Goal: Task Accomplishment & Management: Use online tool/utility

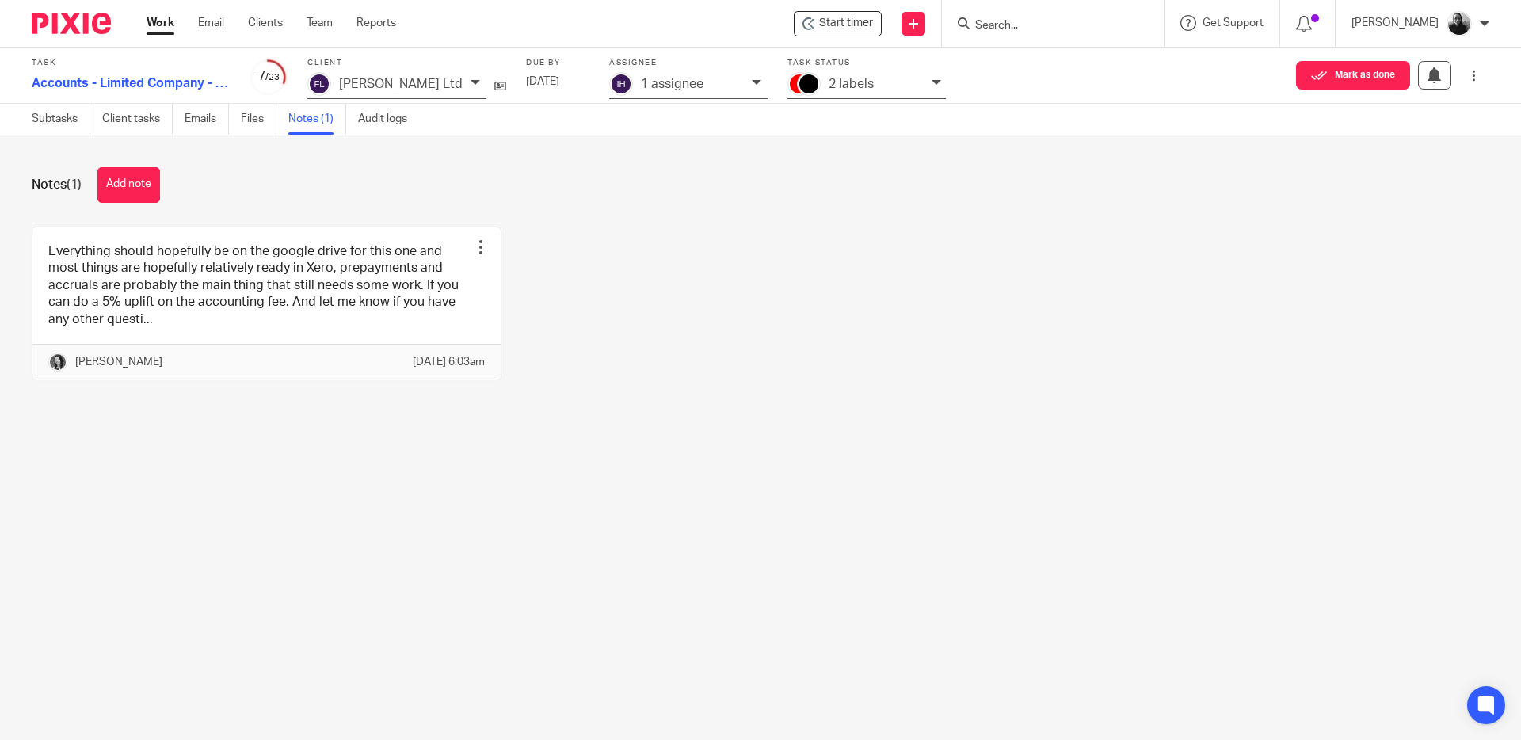
click at [71, 21] on img at bounding box center [71, 23] width 79 height 21
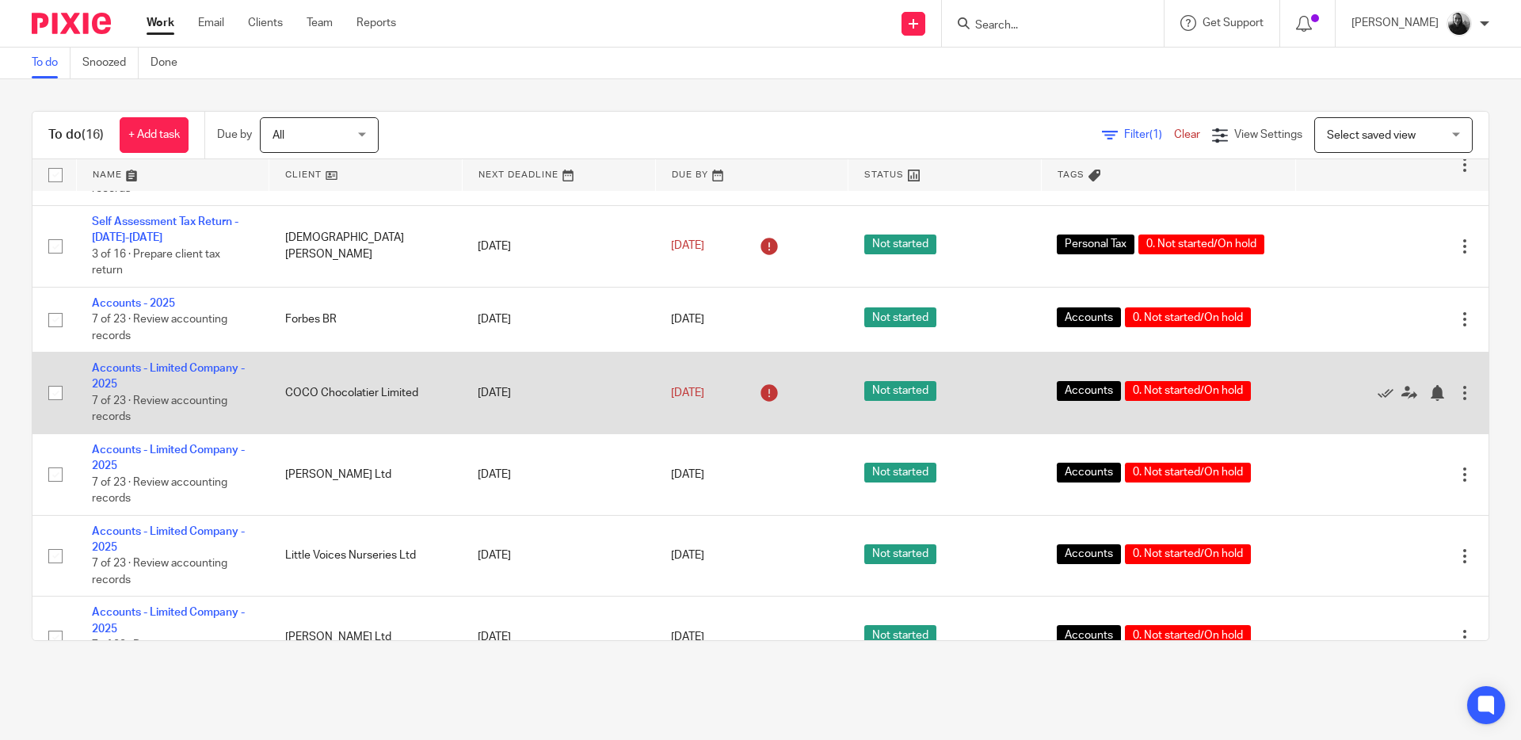
scroll to position [460, 0]
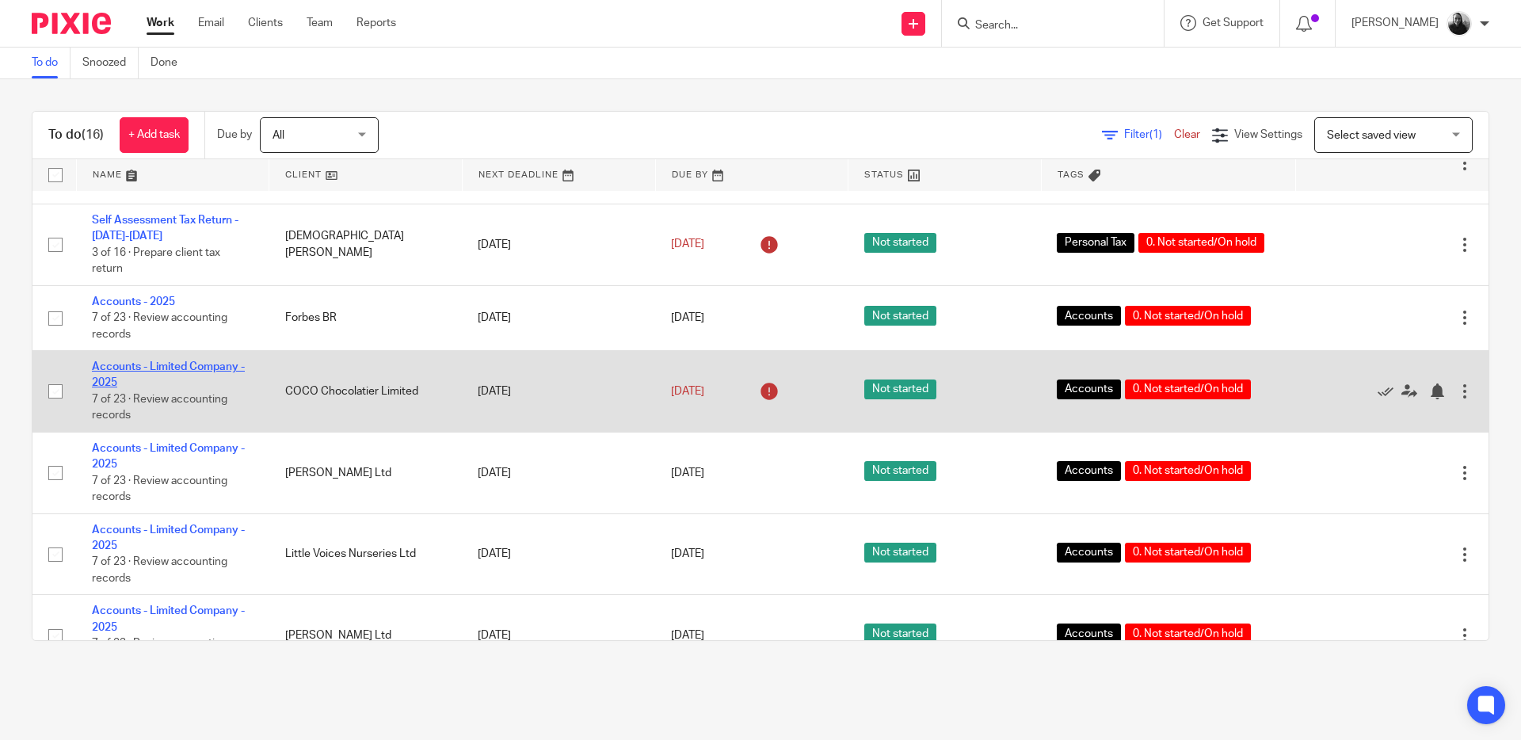
click at [190, 380] on link "Accounts - Limited Company - 2025" at bounding box center [168, 374] width 153 height 27
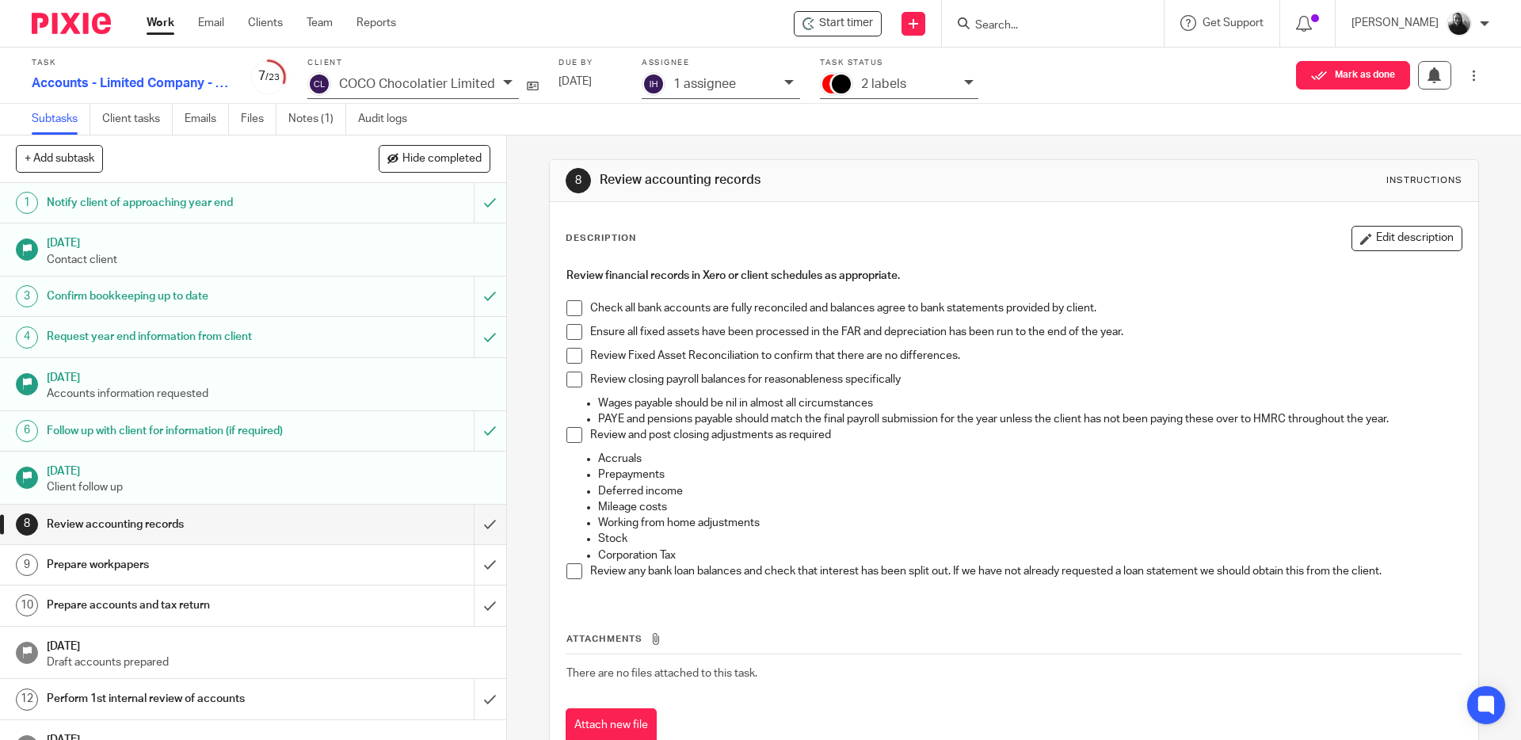
click at [570, 307] on span at bounding box center [575, 308] width 16 height 16
click at [571, 334] on span at bounding box center [575, 332] width 16 height 16
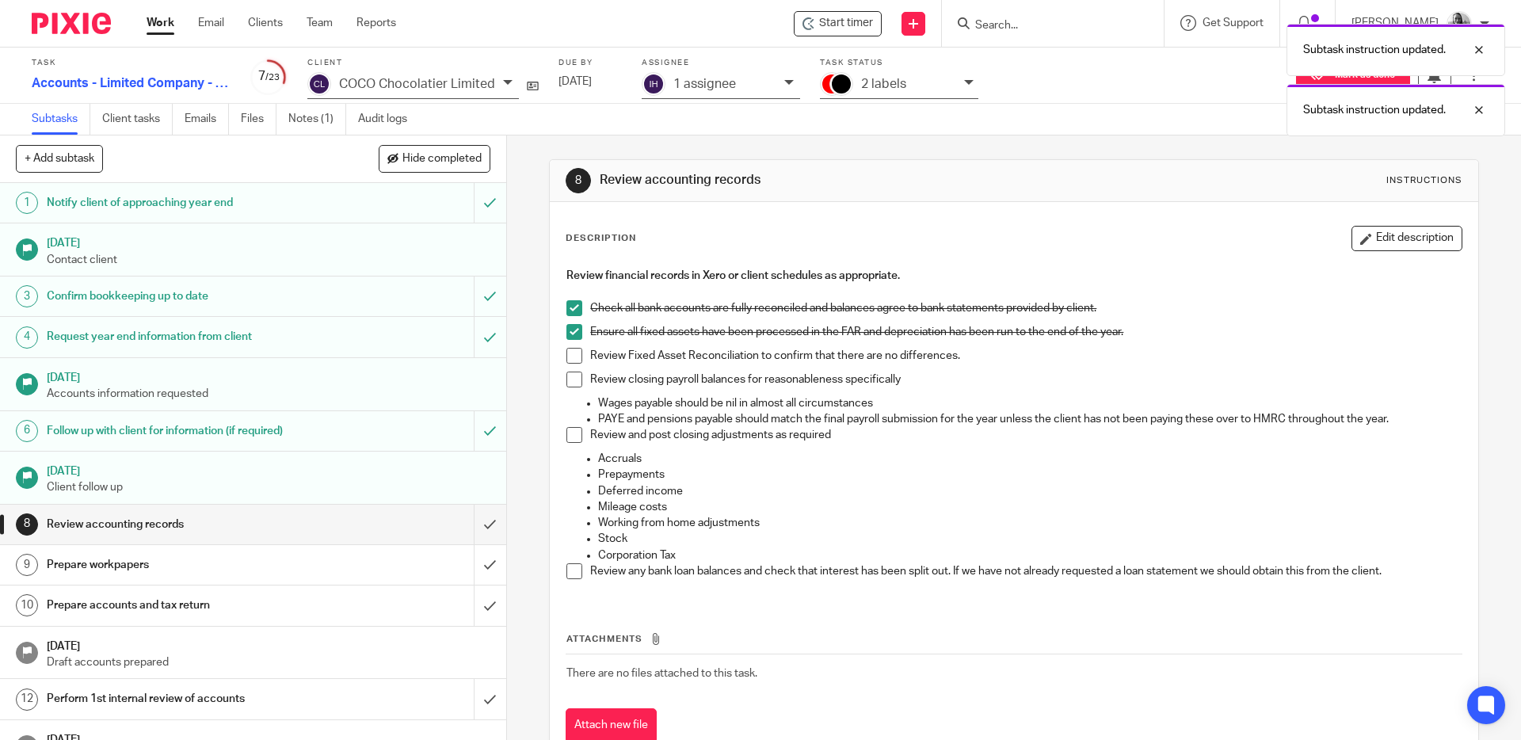
drag, startPoint x: 570, startPoint y: 347, endPoint x: 574, endPoint y: 368, distance: 21.8
click at [570, 348] on span at bounding box center [575, 356] width 16 height 16
drag, startPoint x: 574, startPoint y: 376, endPoint x: 575, endPoint y: 398, distance: 21.5
click at [574, 376] on span at bounding box center [575, 380] width 16 height 16
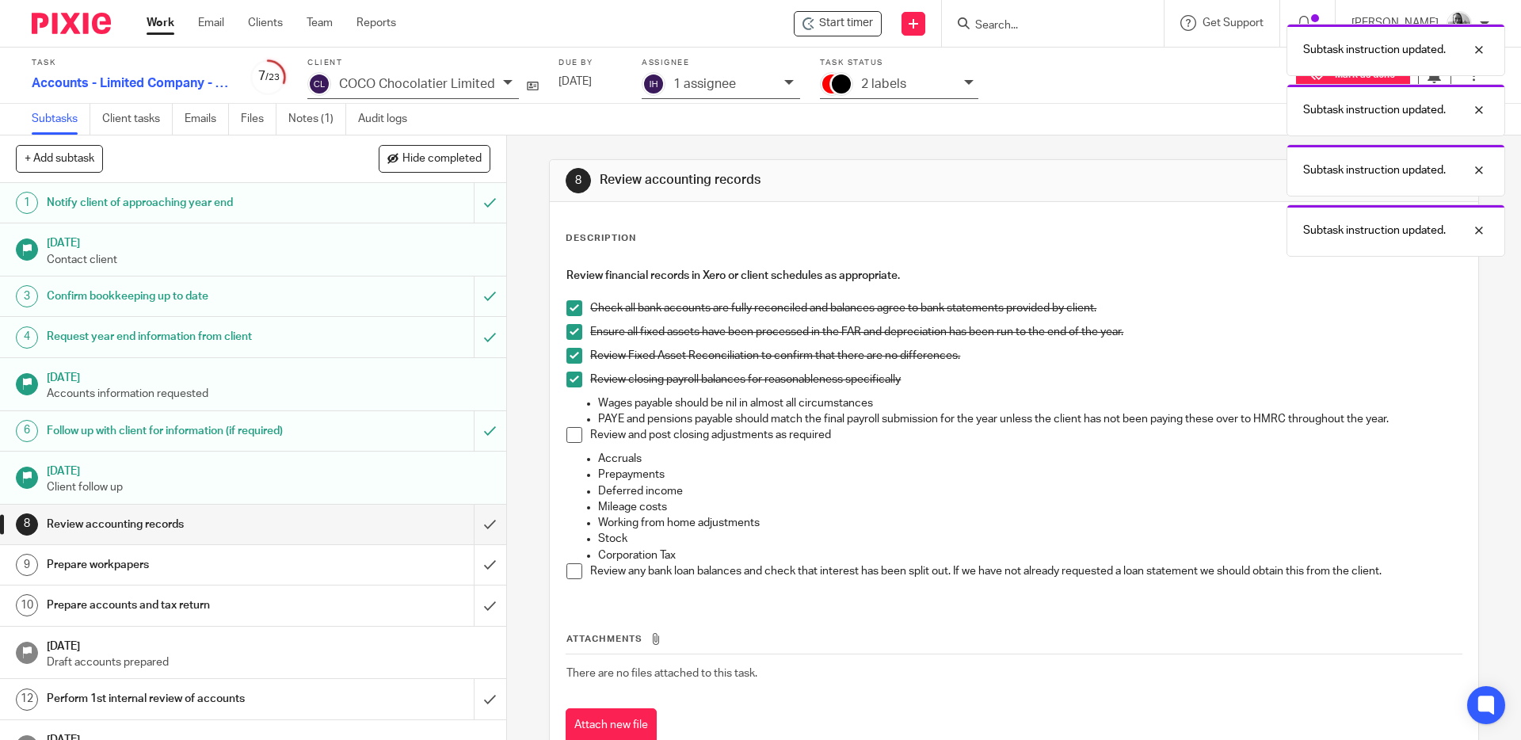
click at [572, 437] on span at bounding box center [575, 435] width 16 height 16
click at [573, 571] on span at bounding box center [575, 571] width 16 height 16
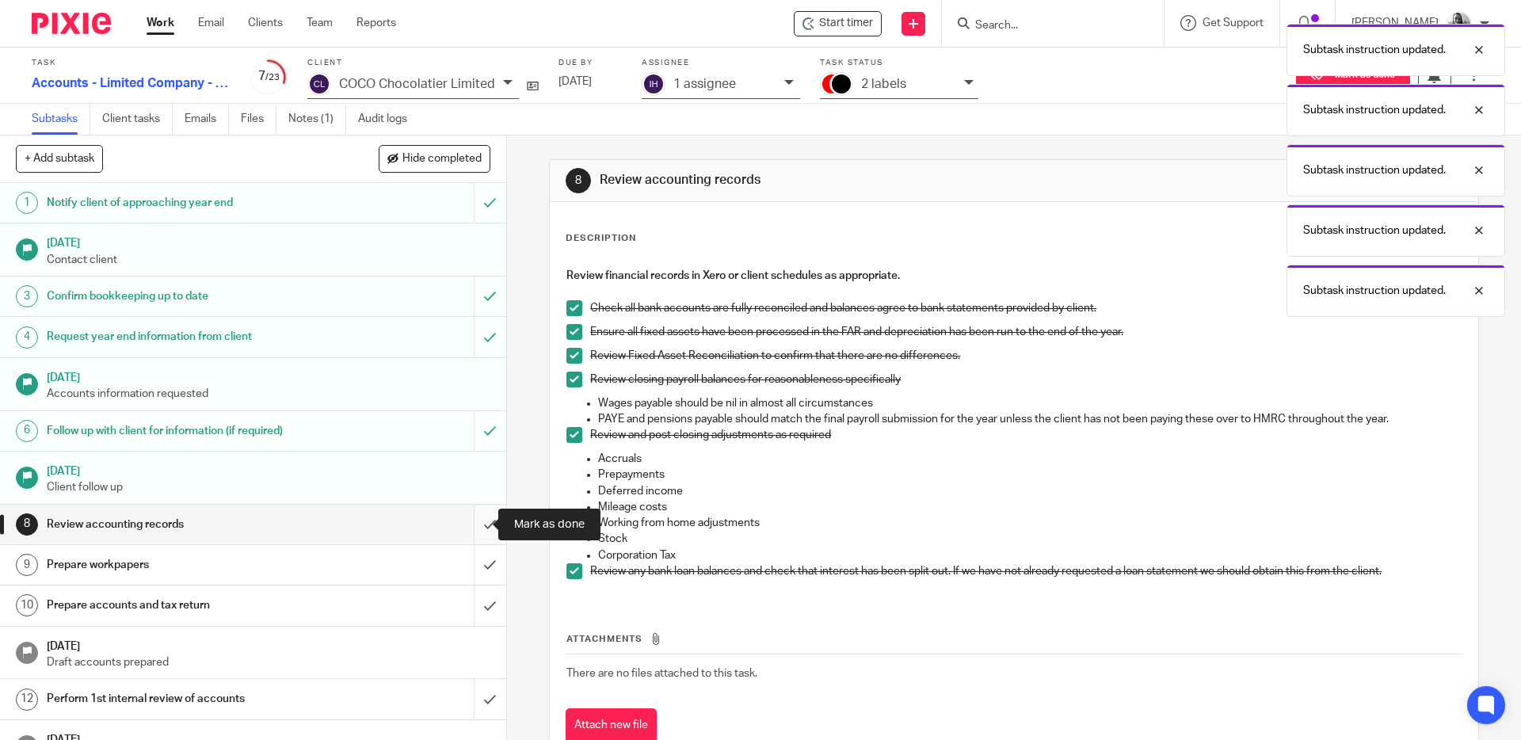
click at [481, 521] on input "submit" at bounding box center [253, 525] width 506 height 40
